Goal: Task Accomplishment & Management: Complete application form

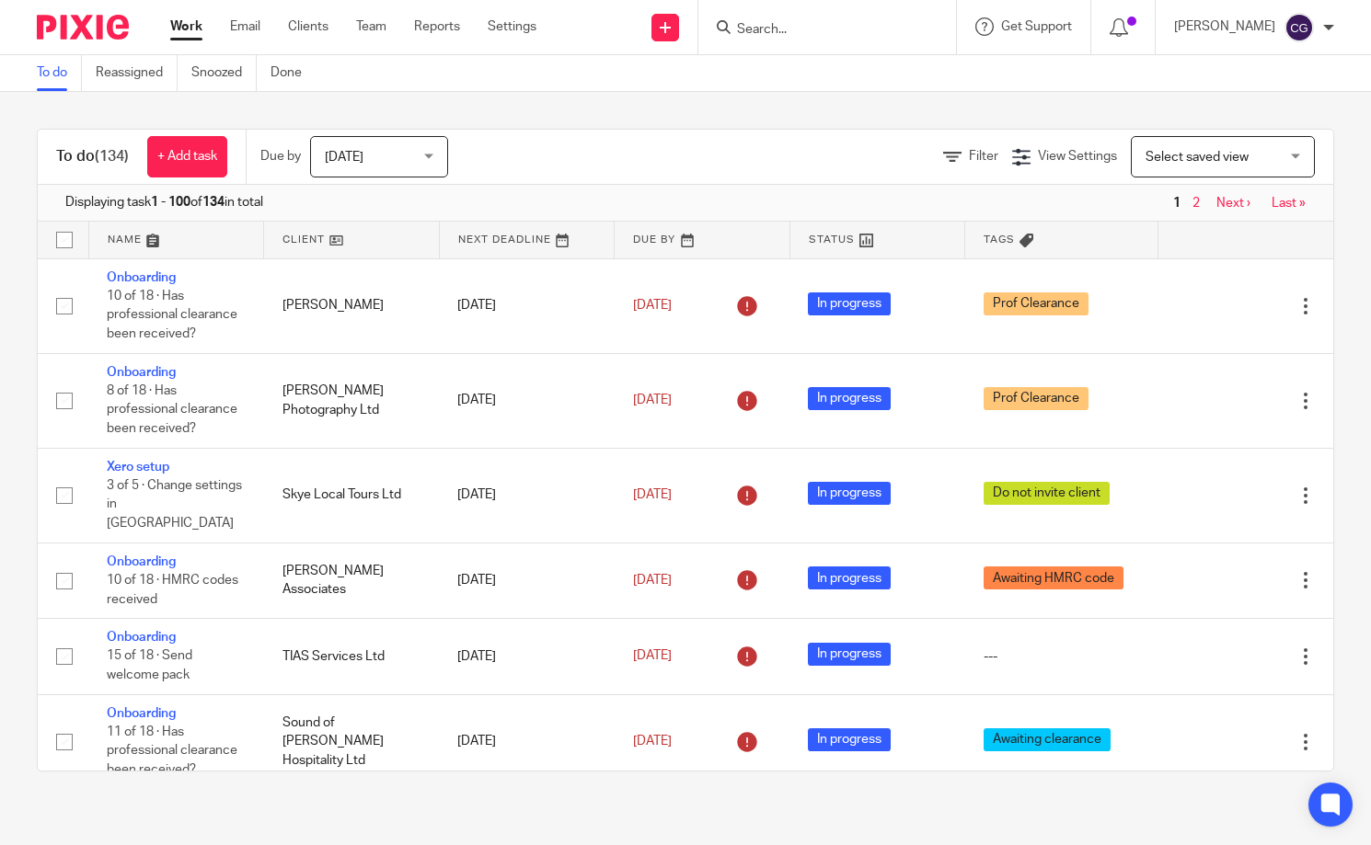
click at [865, 33] on input "Search" at bounding box center [818, 30] width 166 height 17
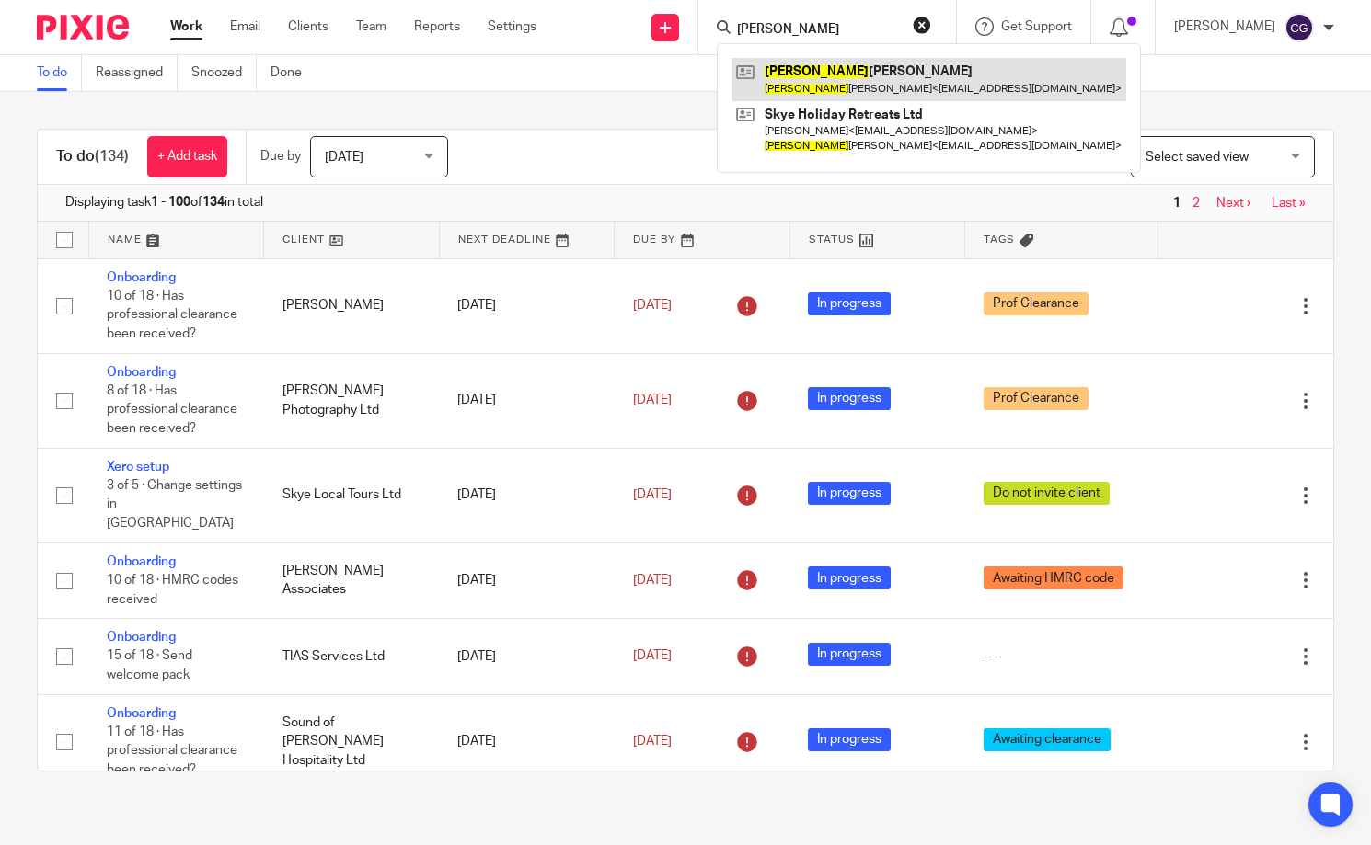
type input "sharon"
click at [840, 80] on link at bounding box center [928, 79] width 395 height 42
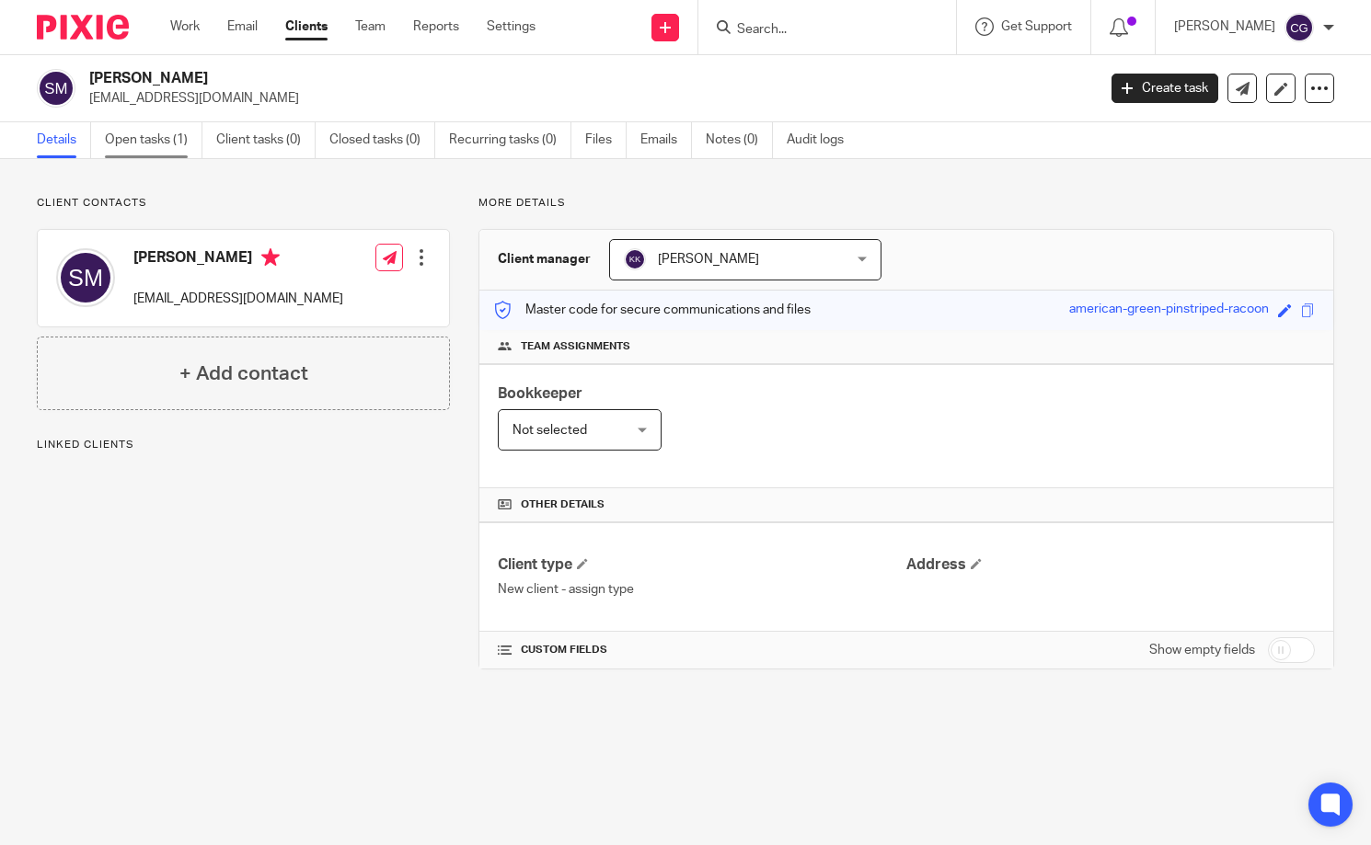
click at [155, 144] on link "Open tasks (1)" at bounding box center [154, 140] width 98 height 36
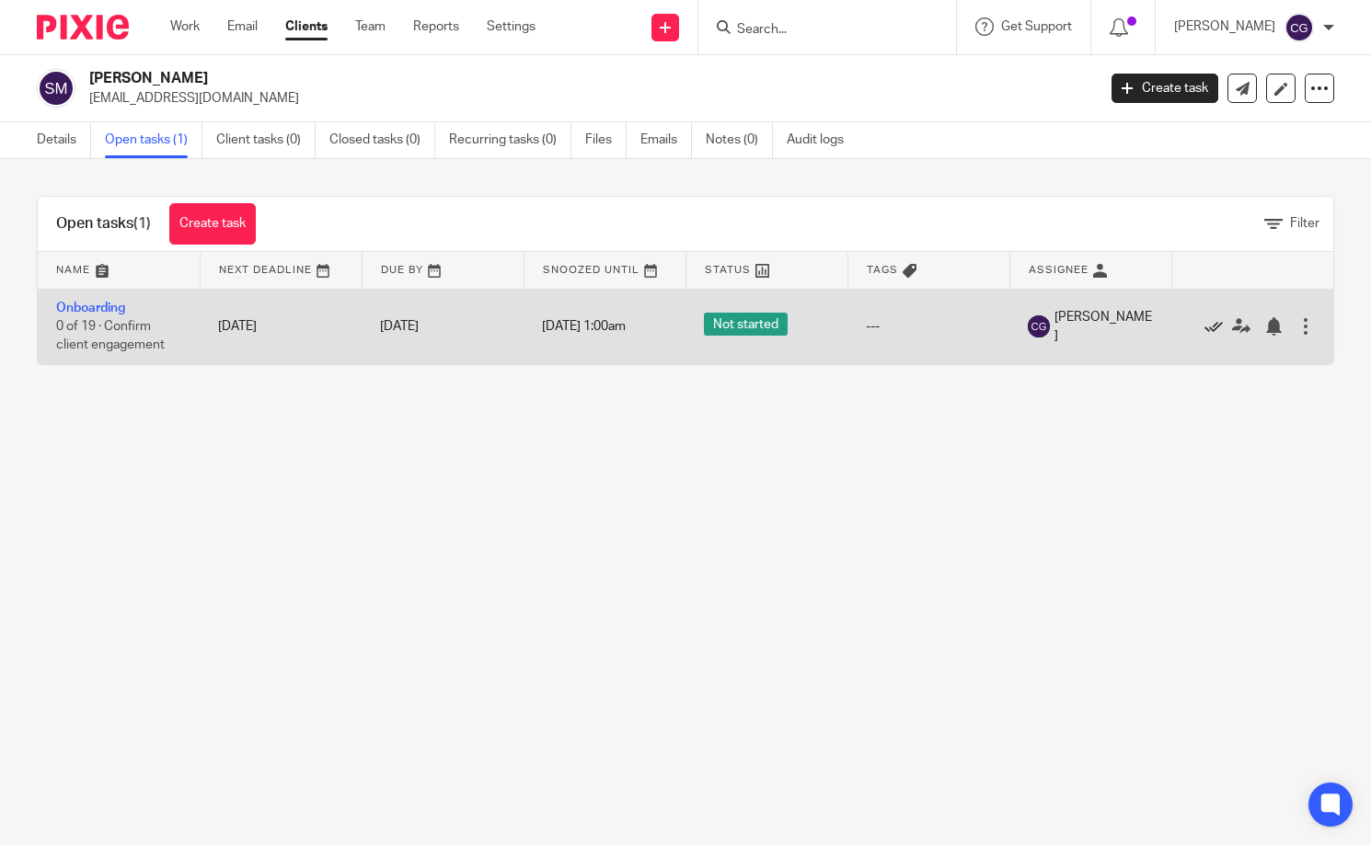
click at [1208, 326] on icon at bounding box center [1213, 326] width 18 height 18
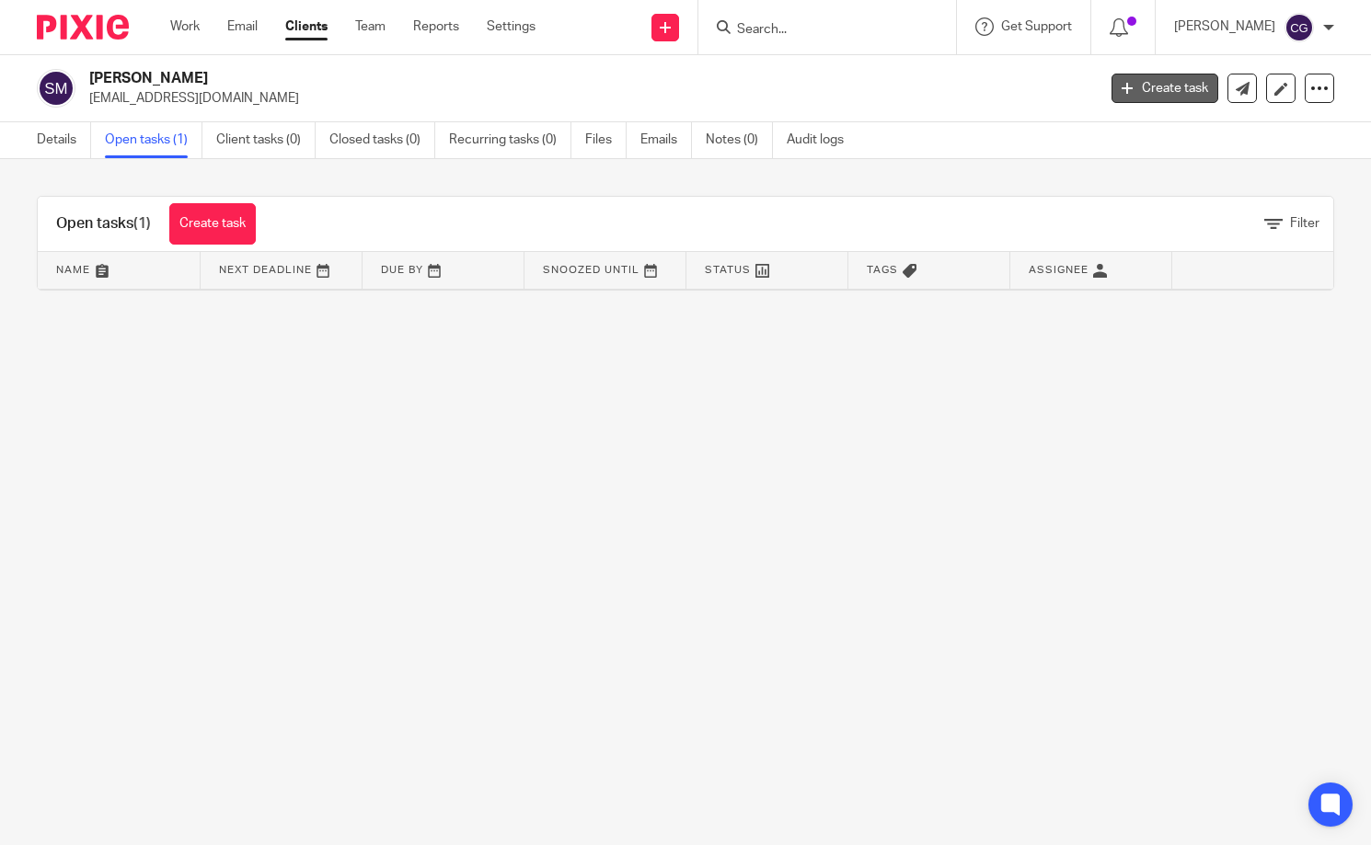
click at [1137, 95] on link "Create task" at bounding box center [1164, 88] width 107 height 29
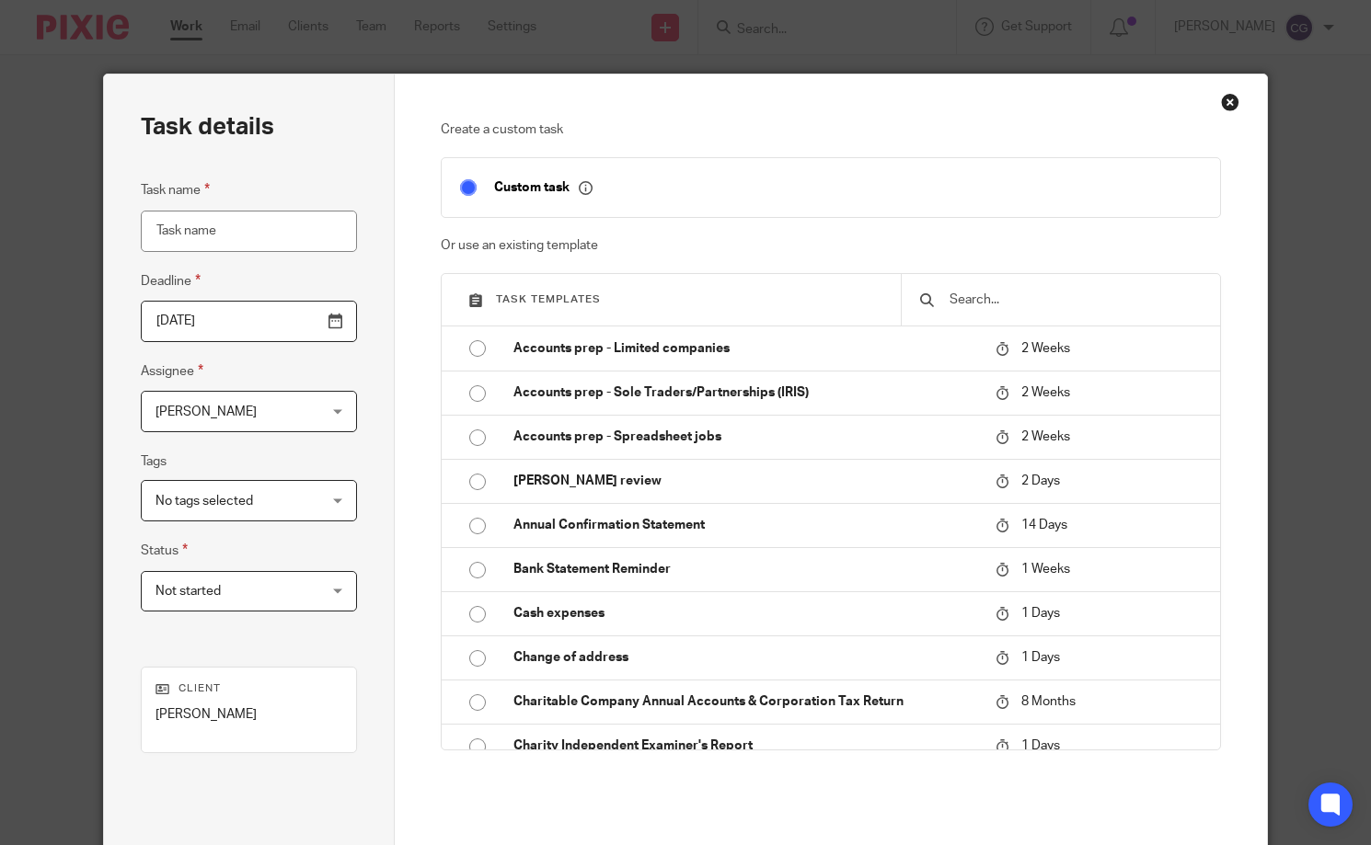
click at [1030, 298] on input "text" at bounding box center [1075, 300] width 254 height 20
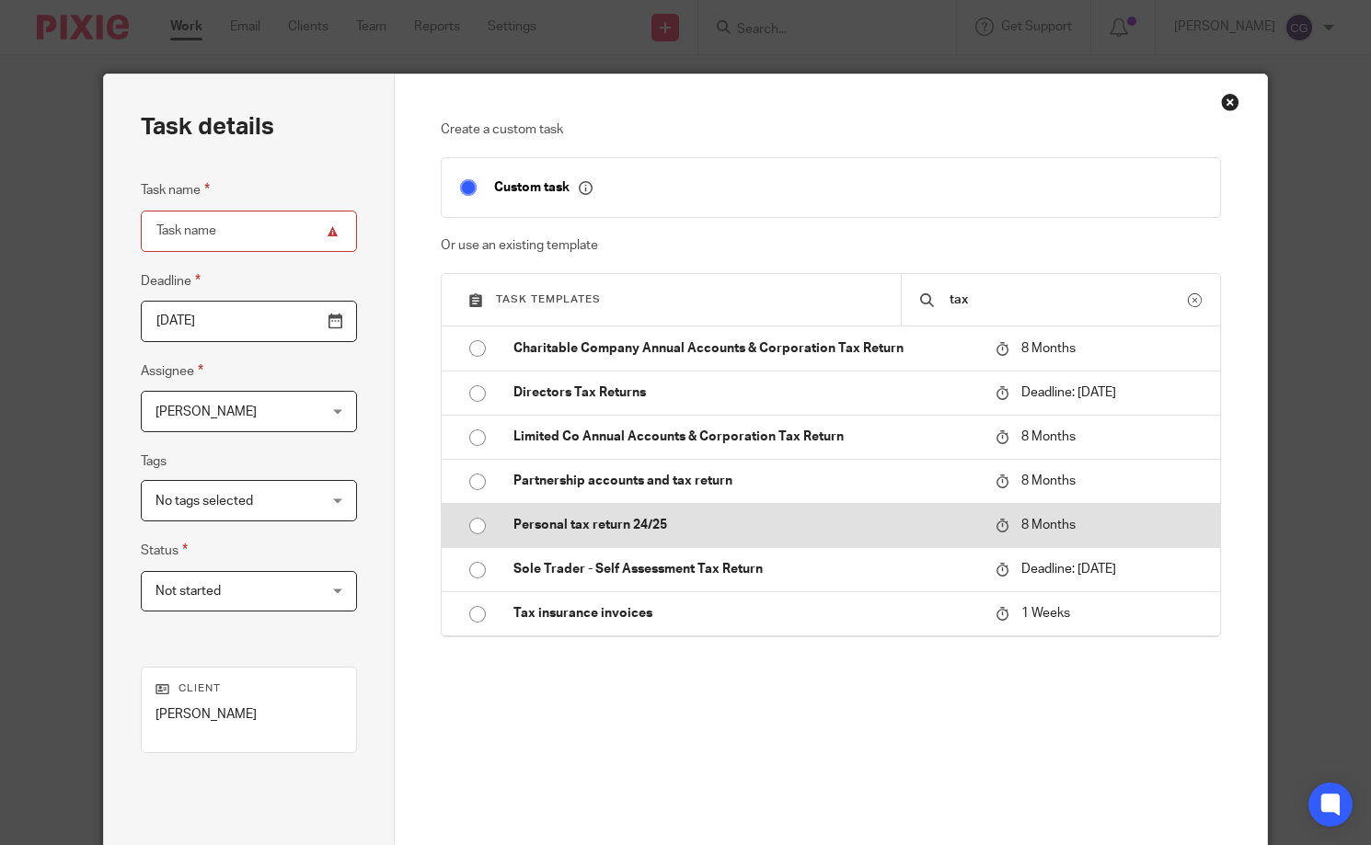
type input "tax"
click at [659, 535] on p "Personal tax return 24/25" at bounding box center [745, 525] width 464 height 18
type input "2026-04-14"
type input "Personal tax return 24/25"
checkbox input "false"
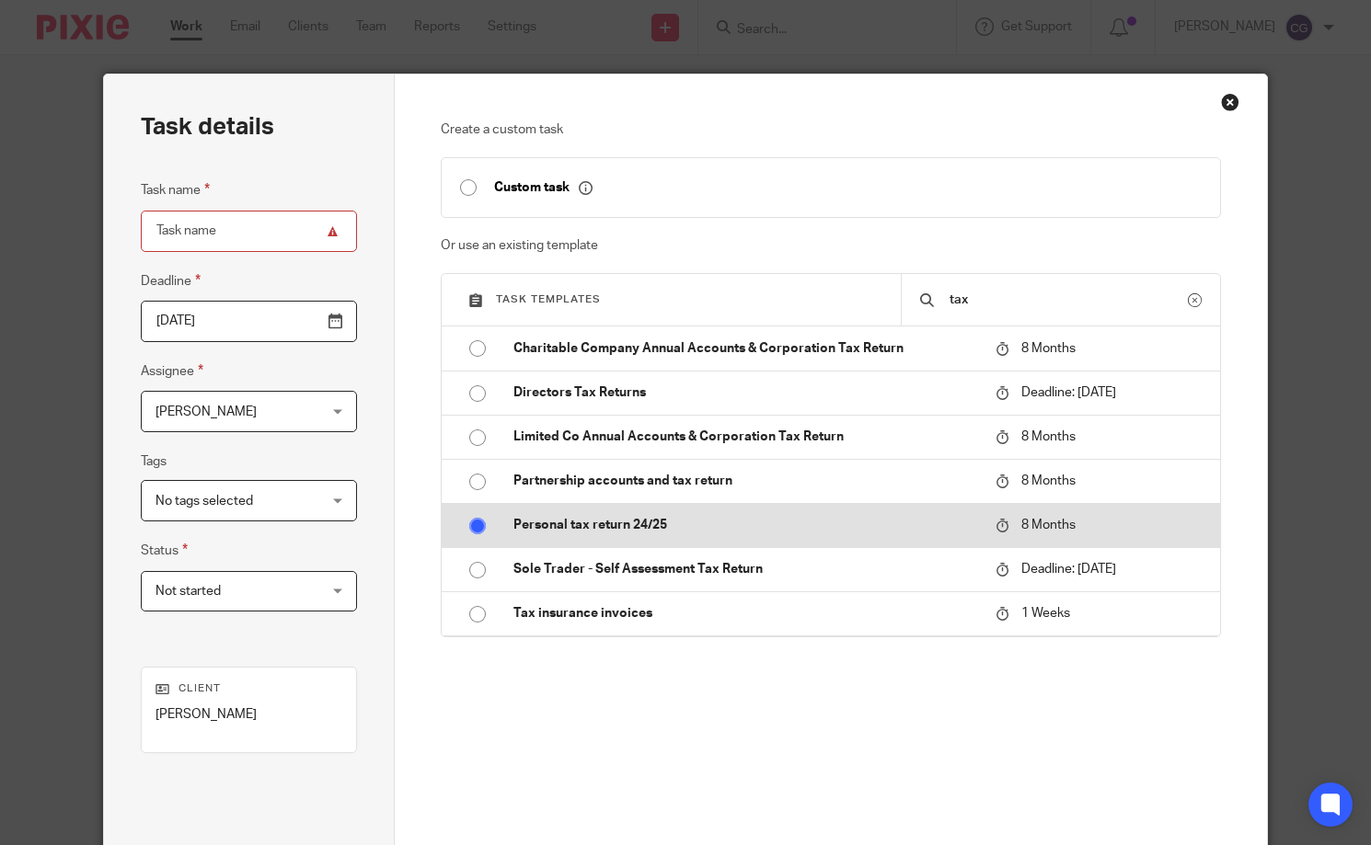
radio input "true"
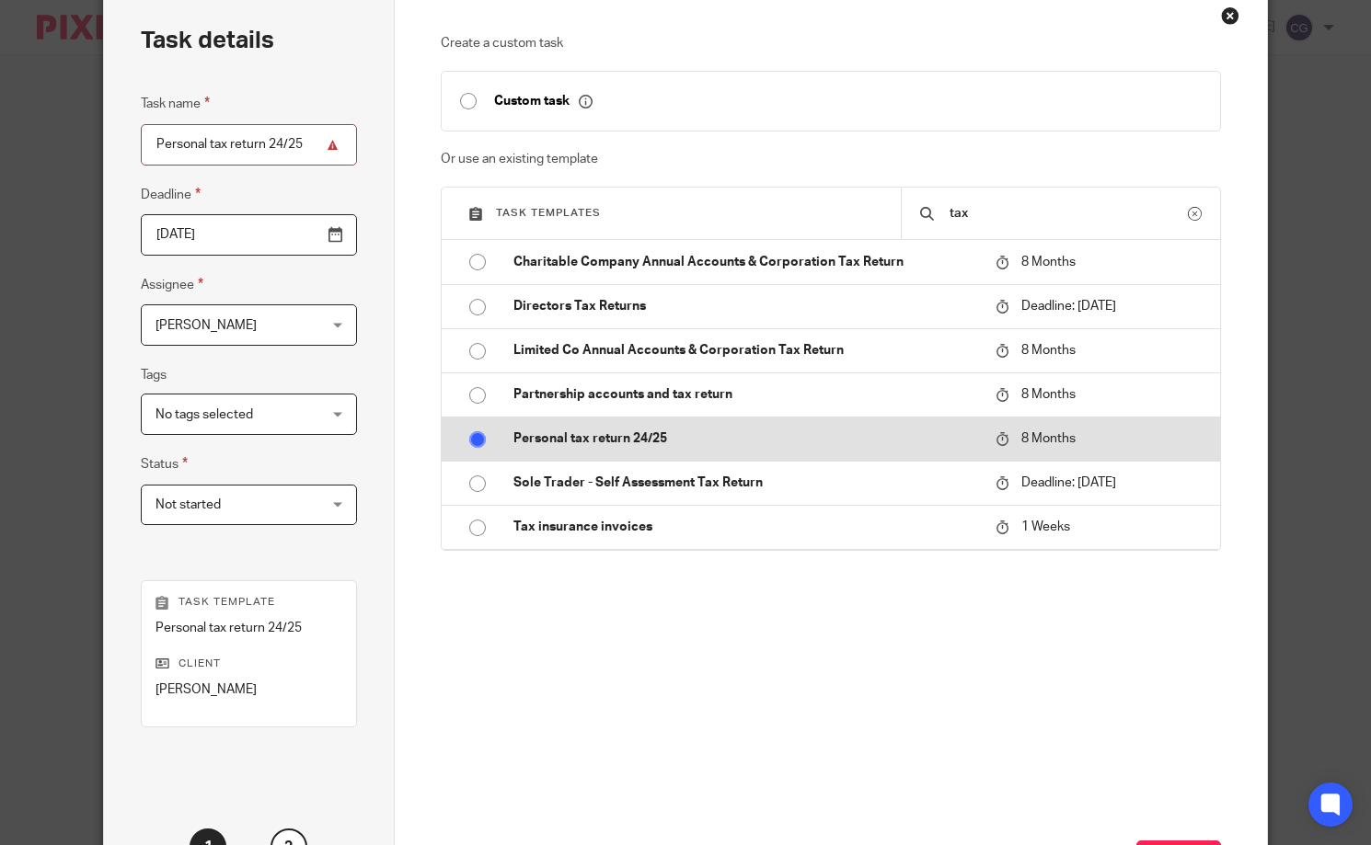
scroll to position [242, 0]
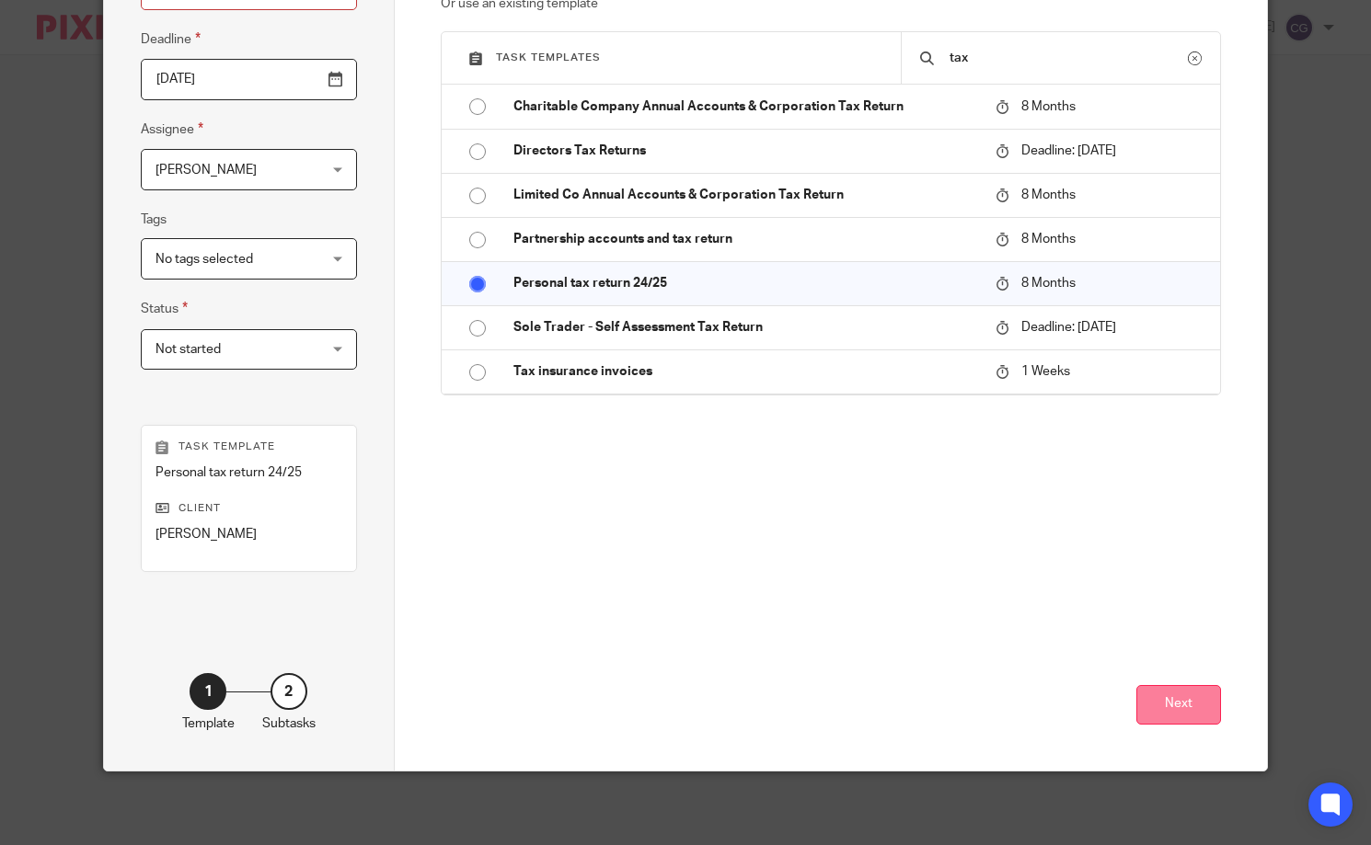
click at [1160, 706] on button "Next" at bounding box center [1178, 705] width 85 height 40
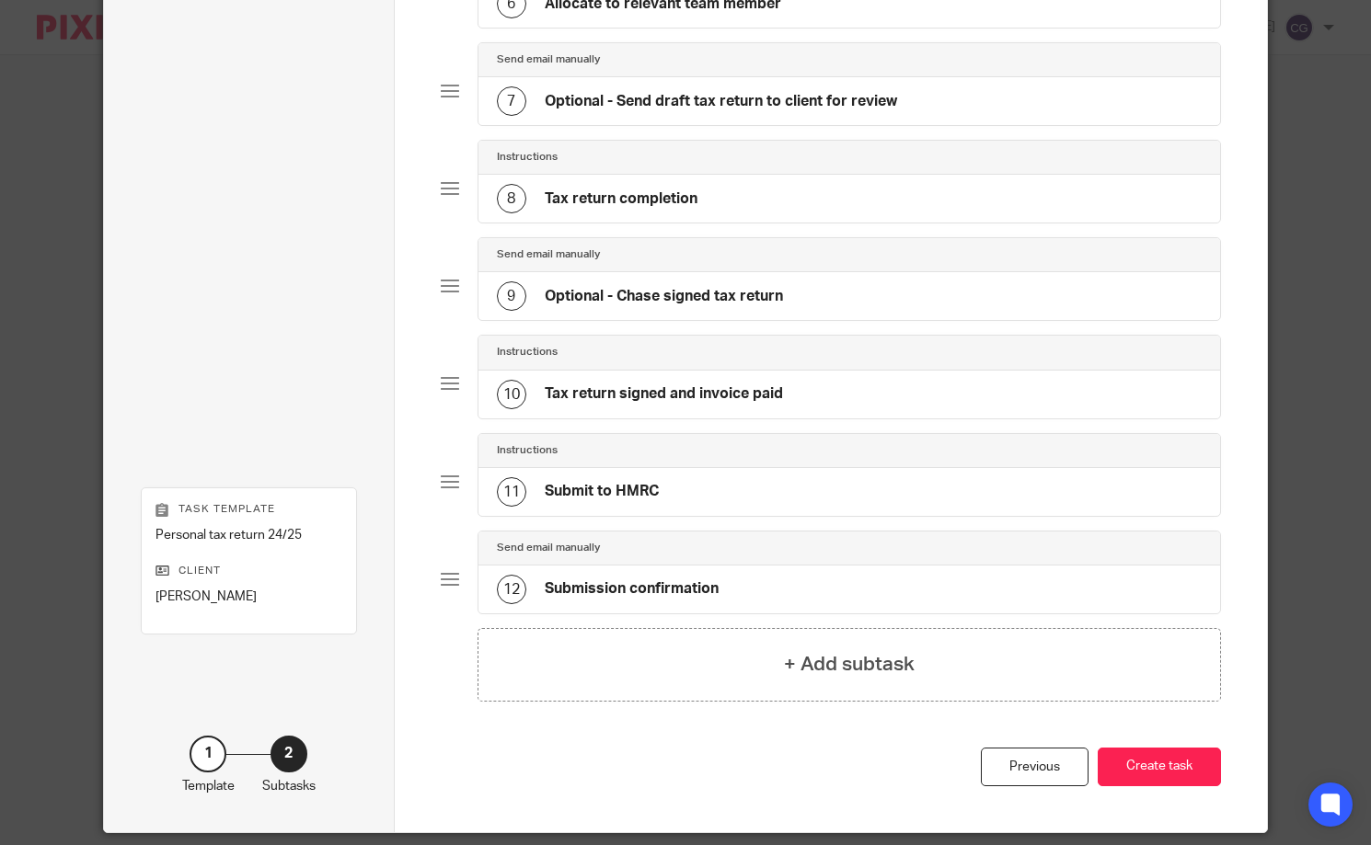
scroll to position [744, 0]
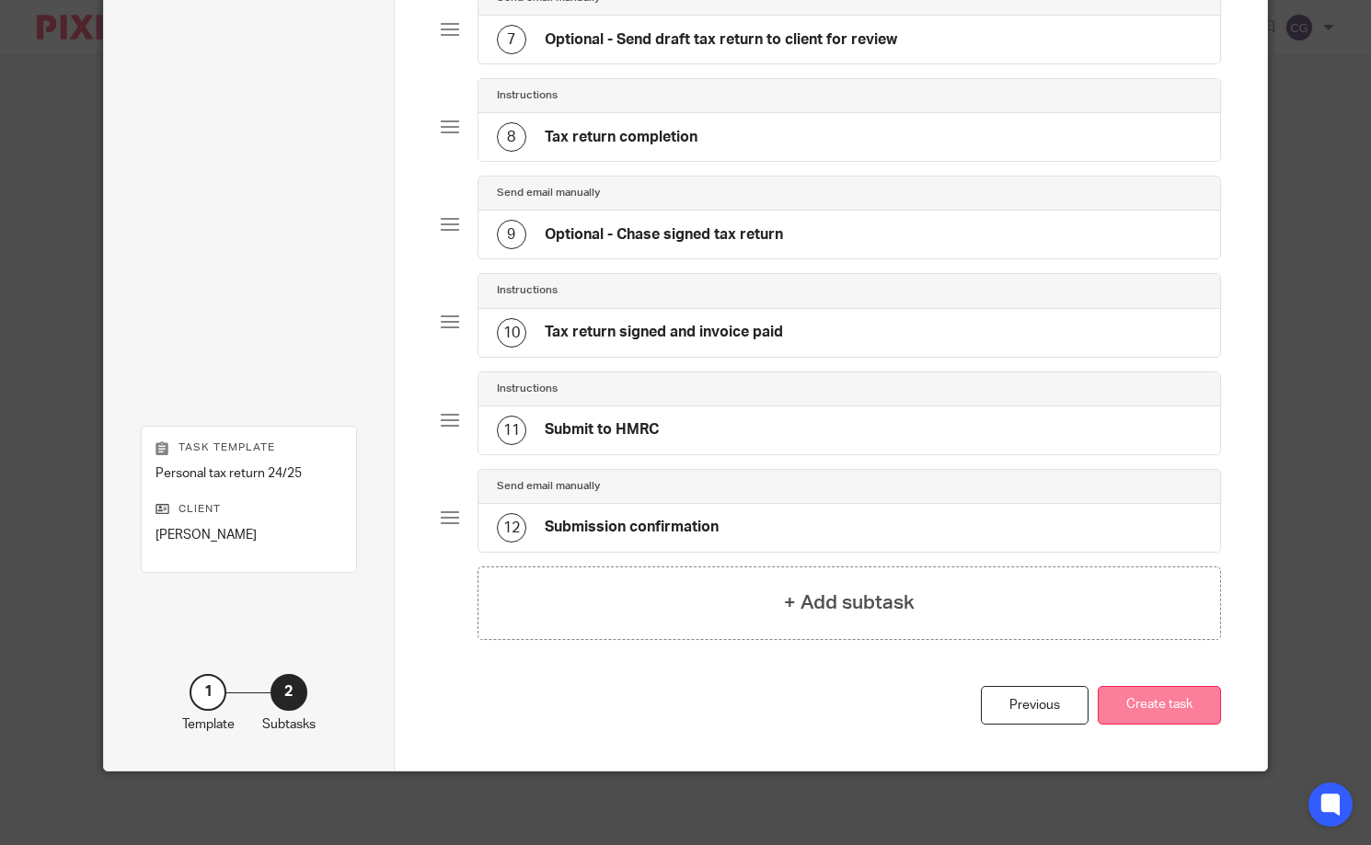
drag, startPoint x: 1134, startPoint y: 694, endPoint x: 1121, endPoint y: 690, distance: 14.3
click at [1134, 694] on button "Create task" at bounding box center [1159, 706] width 123 height 40
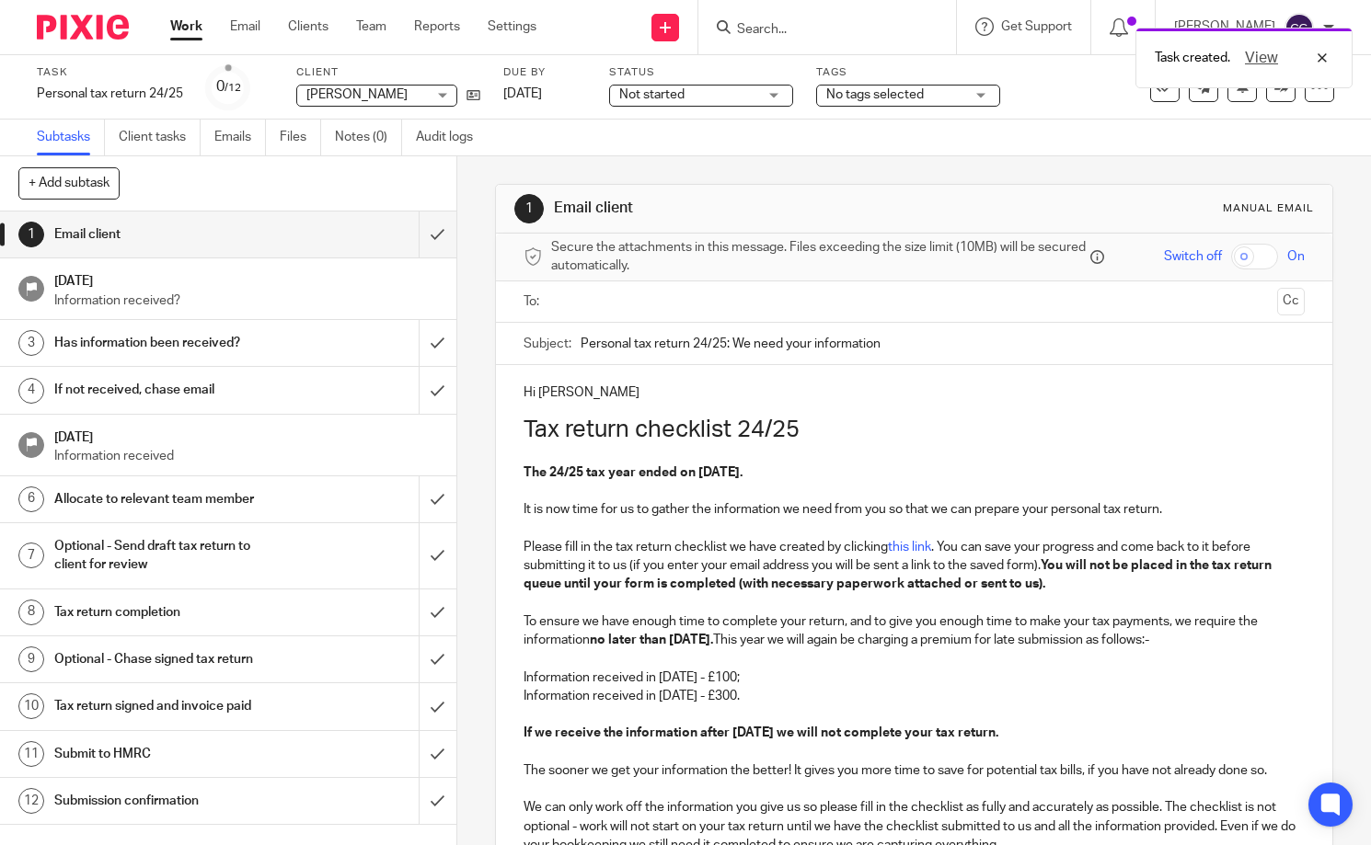
click at [638, 287] on ul at bounding box center [915, 302] width 724 height 30
click at [639, 296] on input "text" at bounding box center [913, 302] width 711 height 21
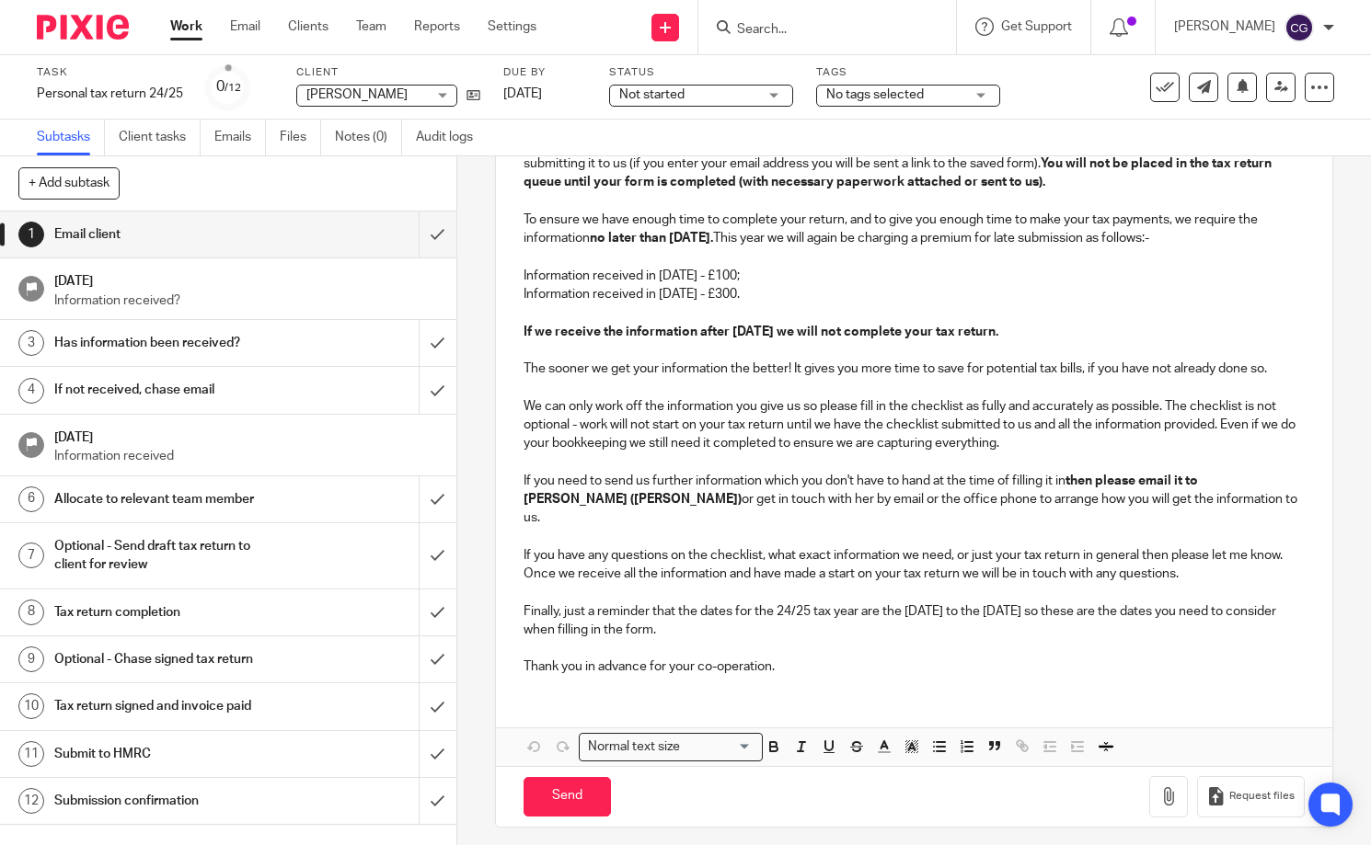
scroll to position [415, 0]
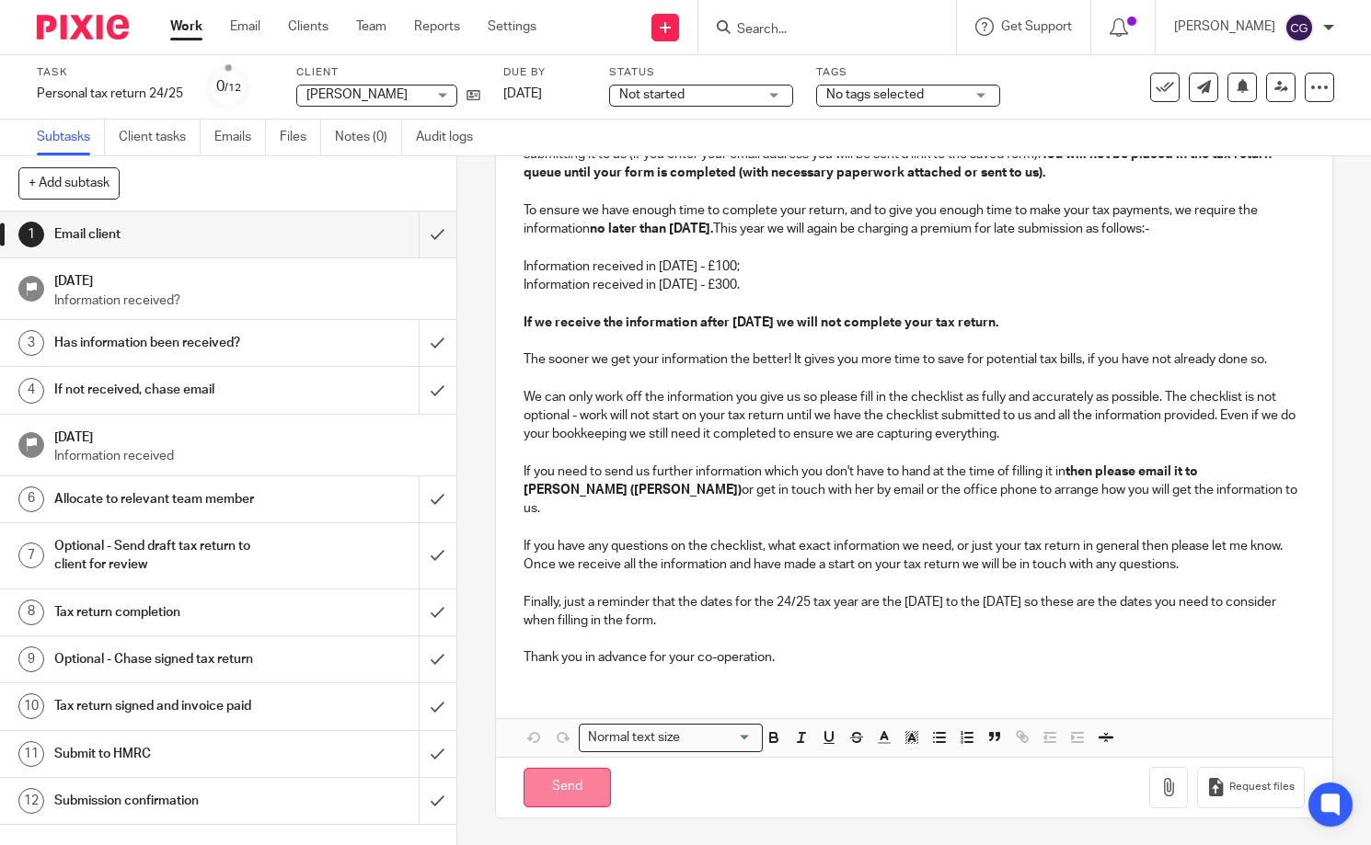
click at [573, 793] on input "Send" at bounding box center [566, 788] width 87 height 40
type input "Sent"
